Goal: Complete application form

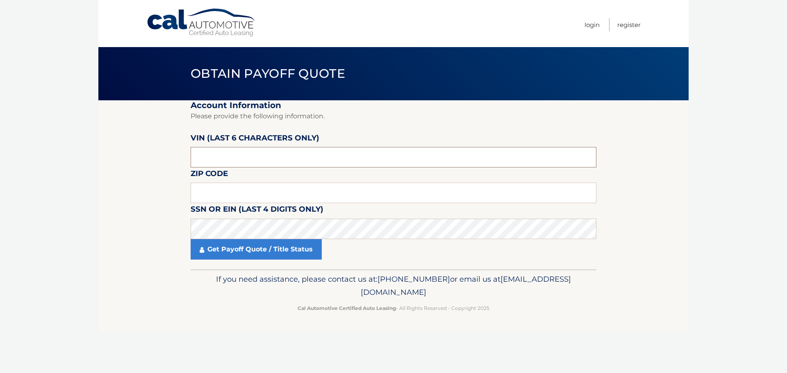
click at [234, 153] on input "text" at bounding box center [394, 157] width 406 height 20
drag, startPoint x: 205, startPoint y: 158, endPoint x: 192, endPoint y: 158, distance: 12.7
click at [192, 158] on input "text" at bounding box center [394, 157] width 406 height 20
click at [219, 156] on input "text" at bounding box center [394, 157] width 406 height 20
type input "1*****"
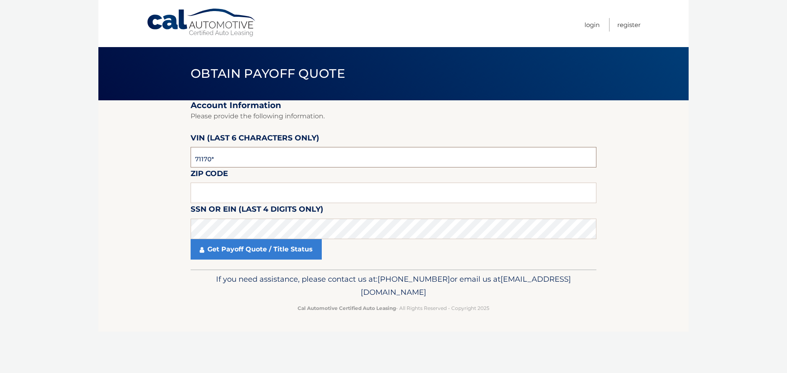
type input "711703"
click button "For Originating Dealer" at bounding box center [0, 0] width 0 height 0
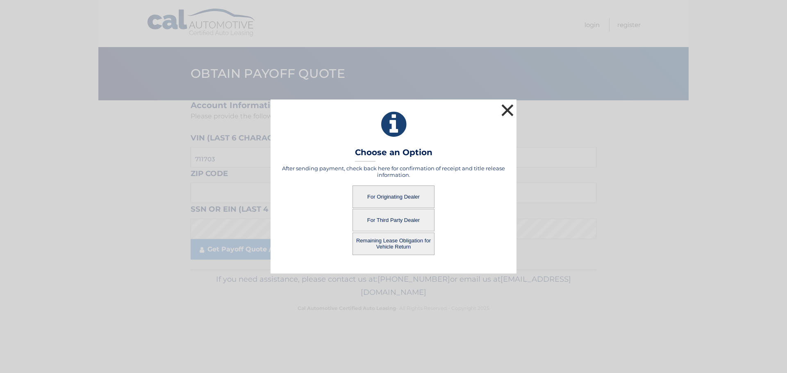
click at [507, 115] on button "×" at bounding box center [507, 110] width 16 height 16
